Goal: Find specific page/section: Find specific page/section

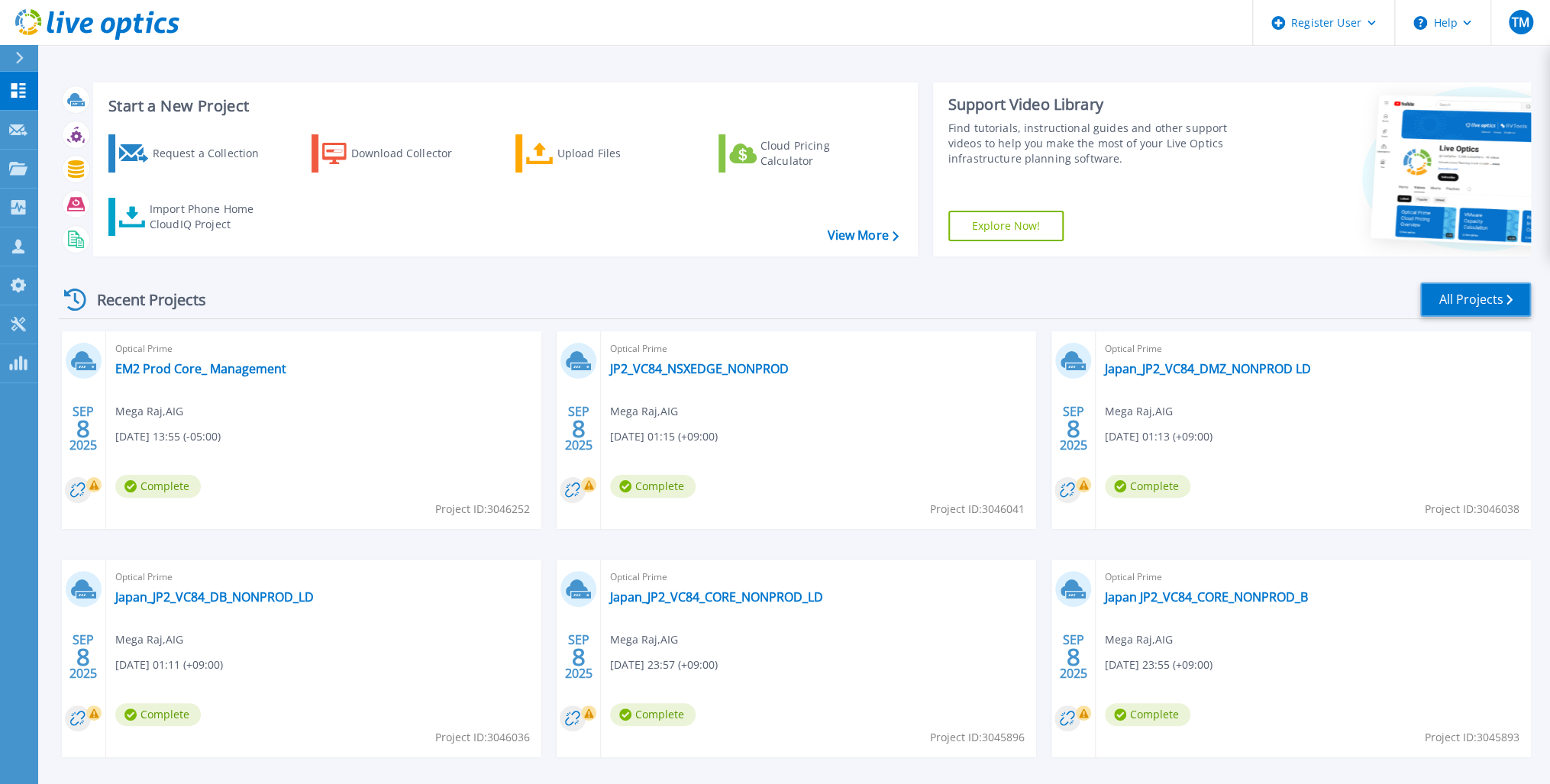
click at [1491, 301] on link "All Projects" at bounding box center [1475, 299] width 111 height 34
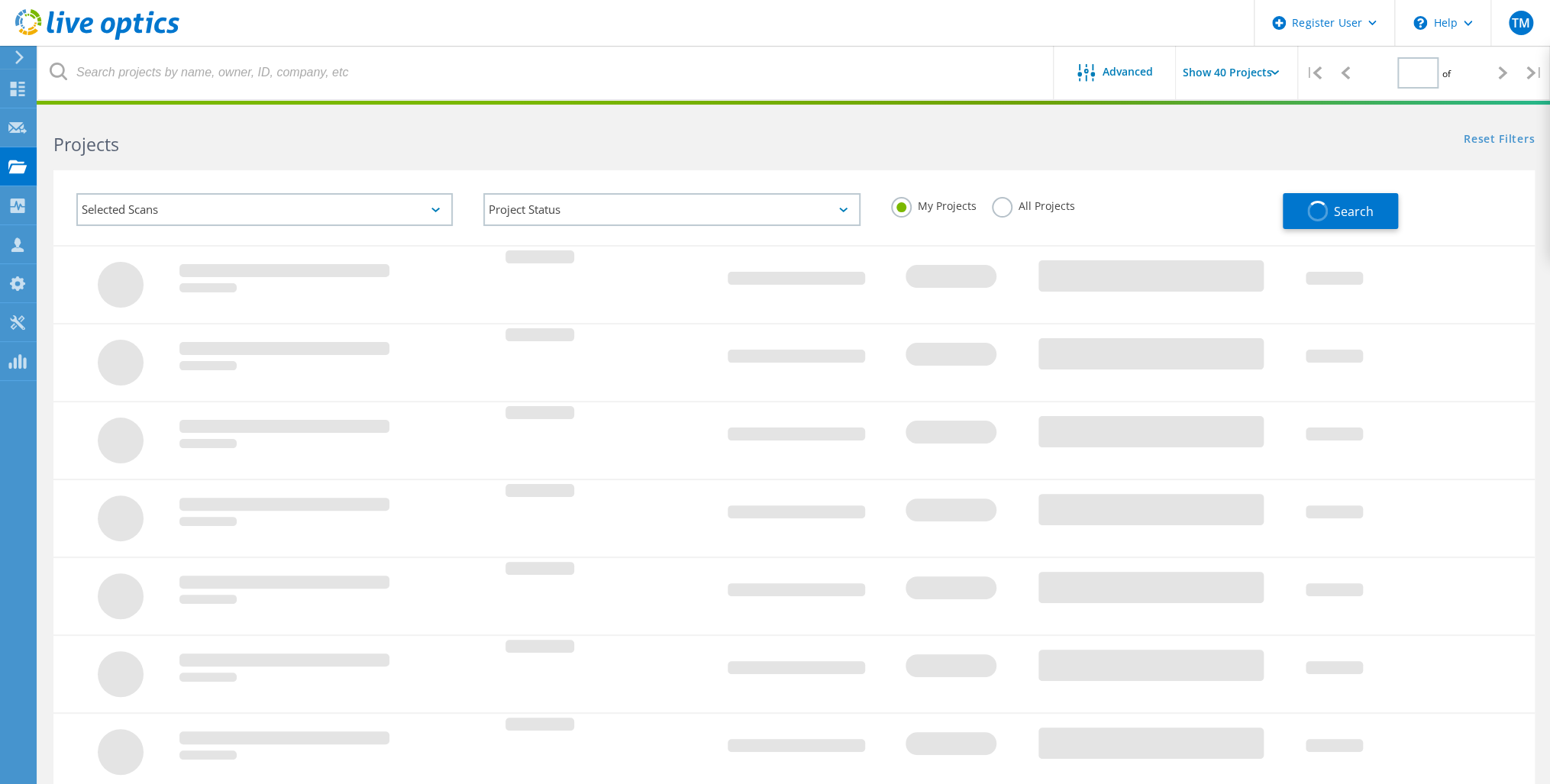
type input "2"
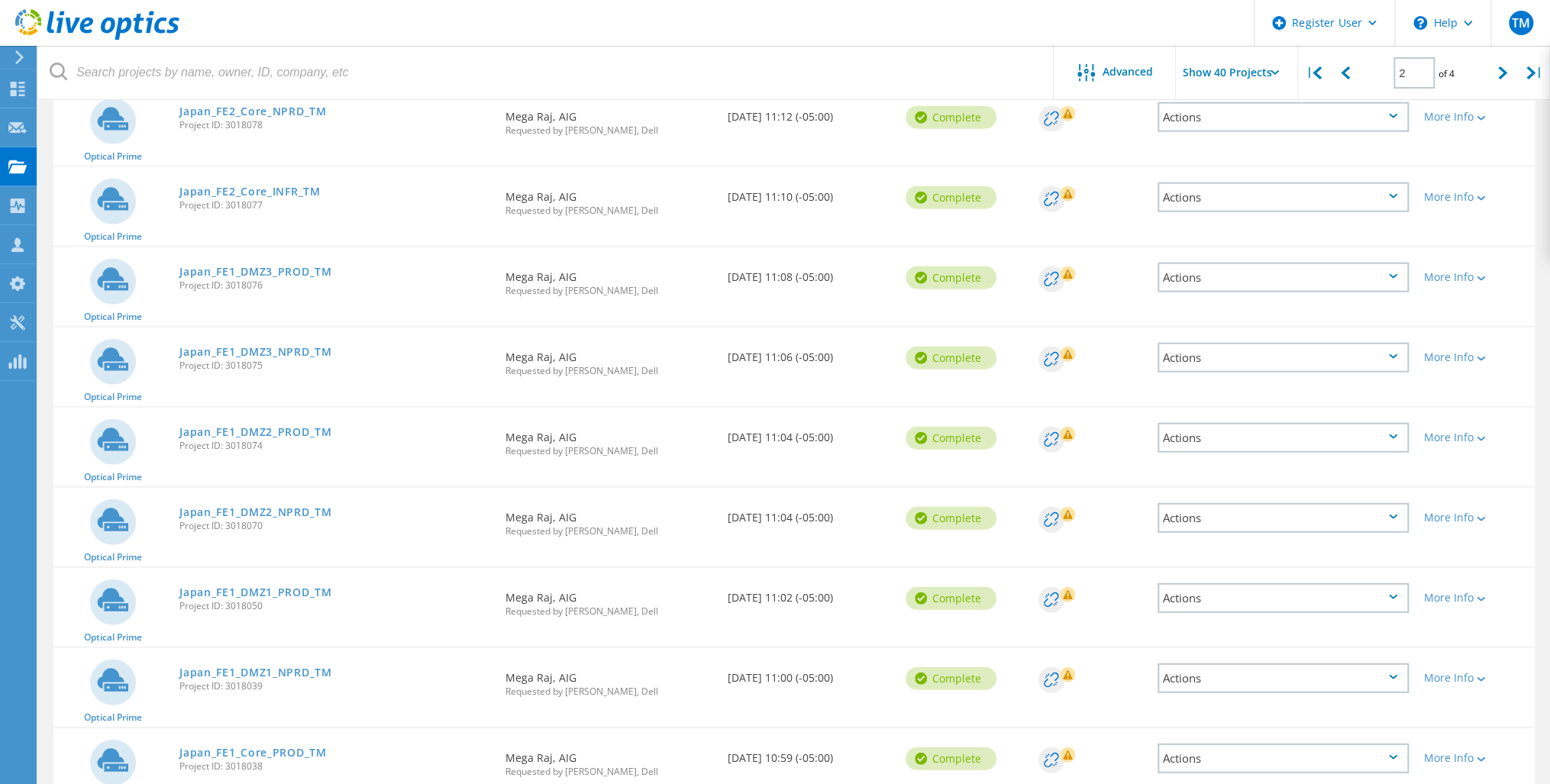
scroll to position [2133, 0]
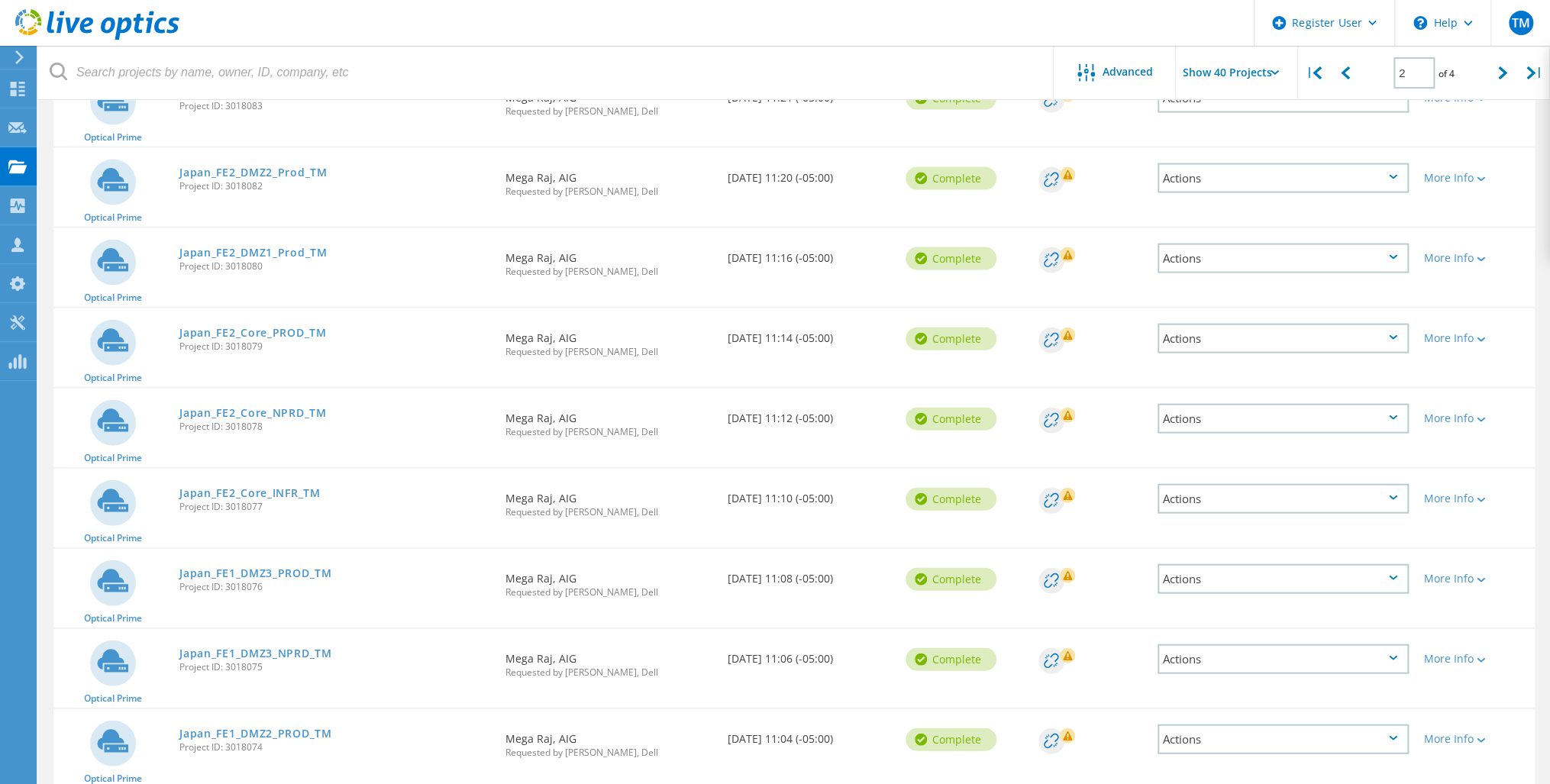
click at [1276, 73] on icon at bounding box center [1275, 73] width 9 height 5
click at [1274, 74] on icon at bounding box center [1275, 73] width 9 height 5
